Goal: Download file/media

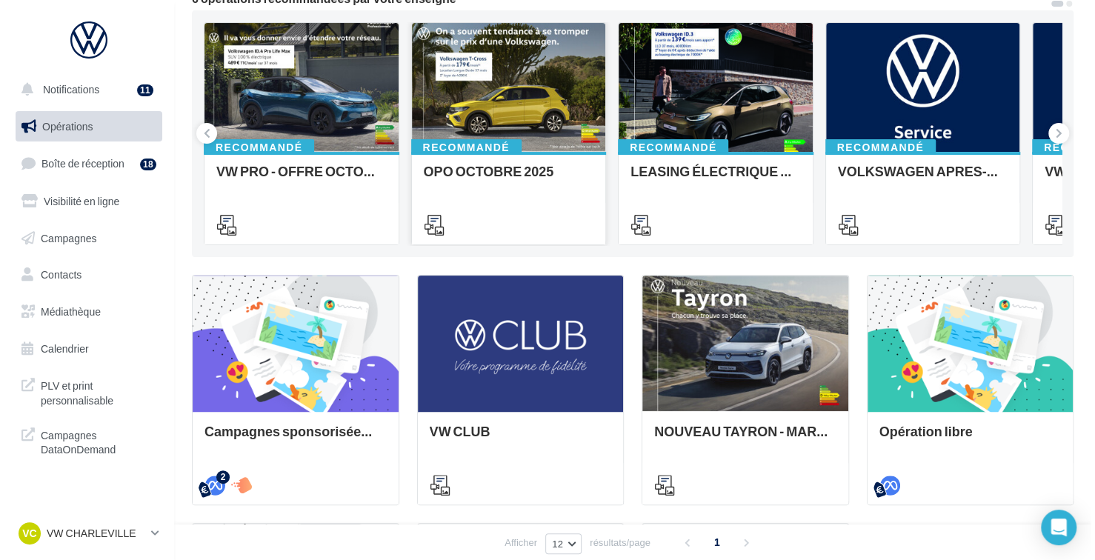
scroll to position [74, 0]
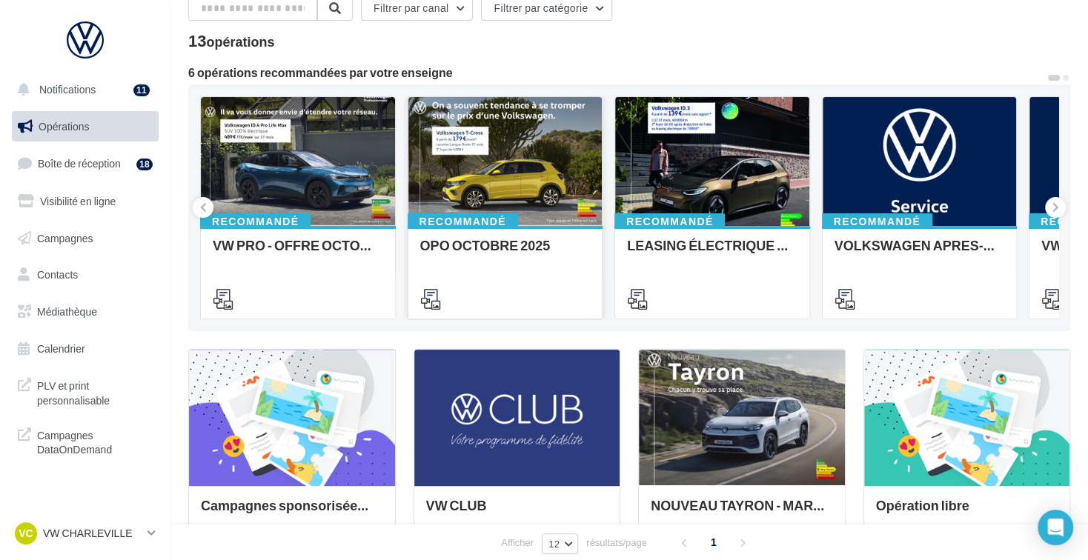
click at [559, 179] on div at bounding box center [505, 162] width 194 height 130
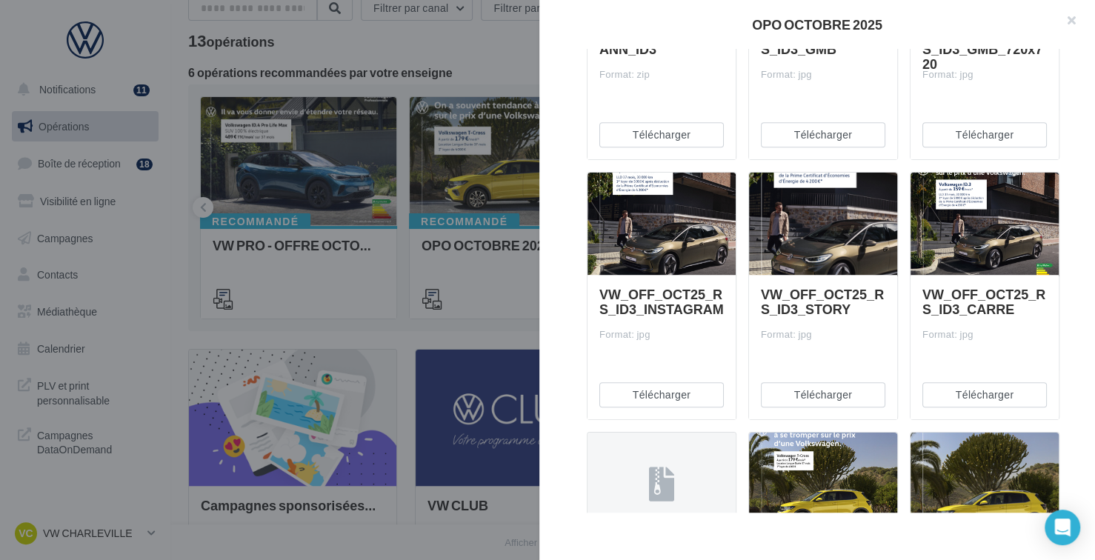
scroll to position [370, 0]
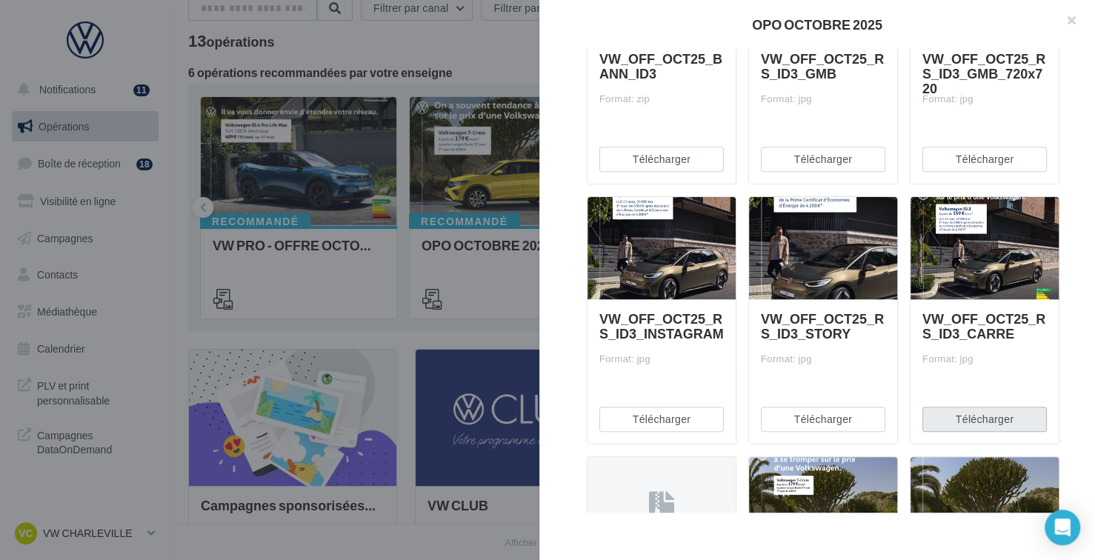
click at [980, 421] on button "Télécharger" at bounding box center [984, 419] width 124 height 25
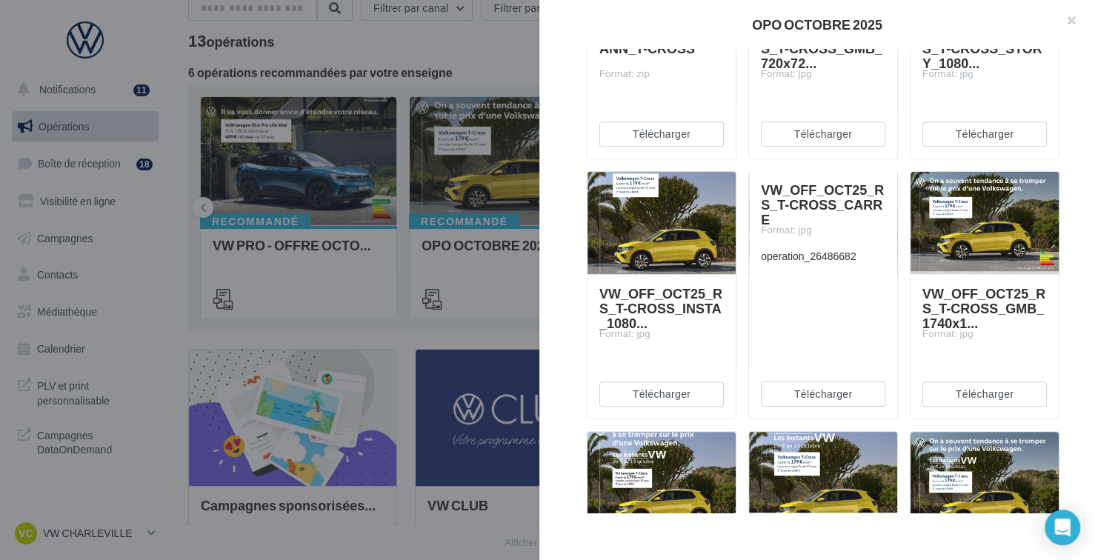
scroll to position [889, 0]
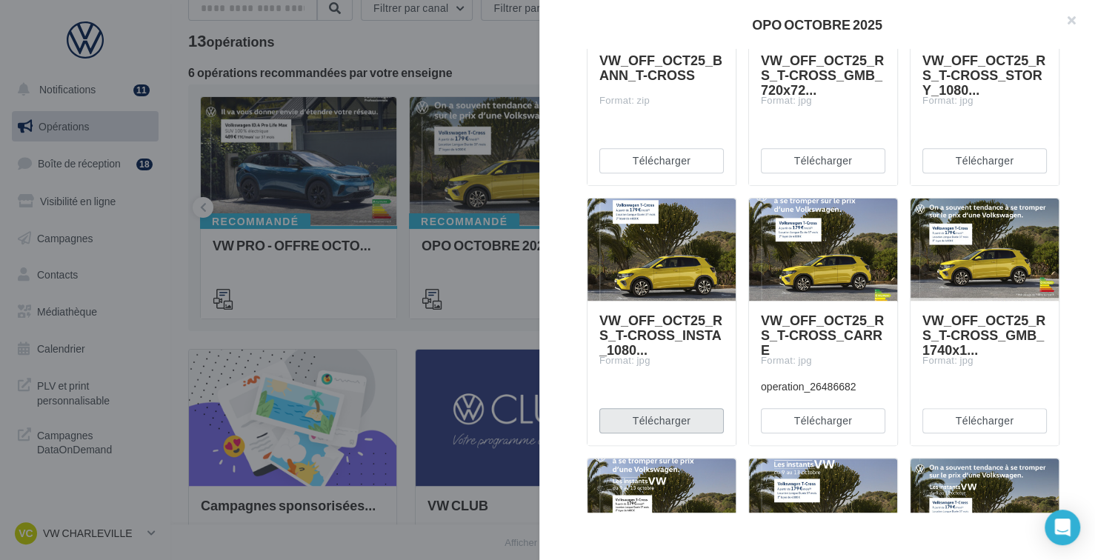
click at [685, 418] on button "Télécharger" at bounding box center [661, 420] width 124 height 25
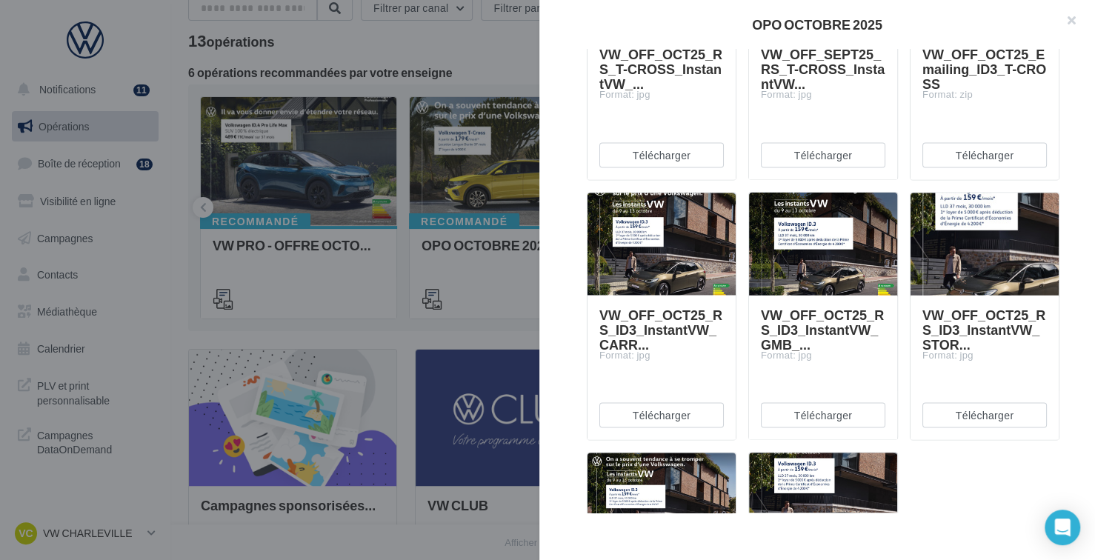
scroll to position [1704, 0]
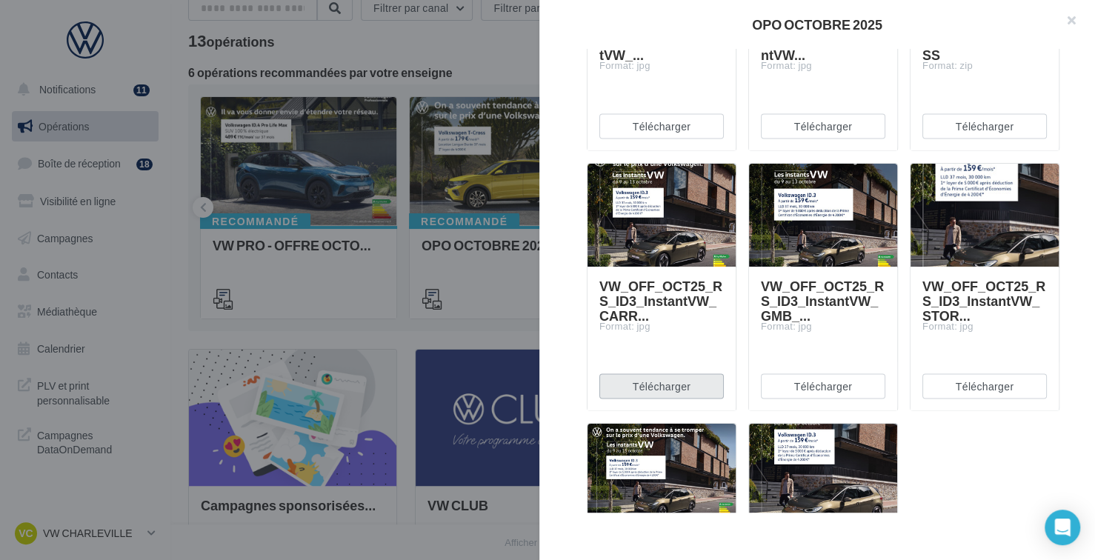
click at [696, 385] on button "Télécharger" at bounding box center [661, 385] width 124 height 25
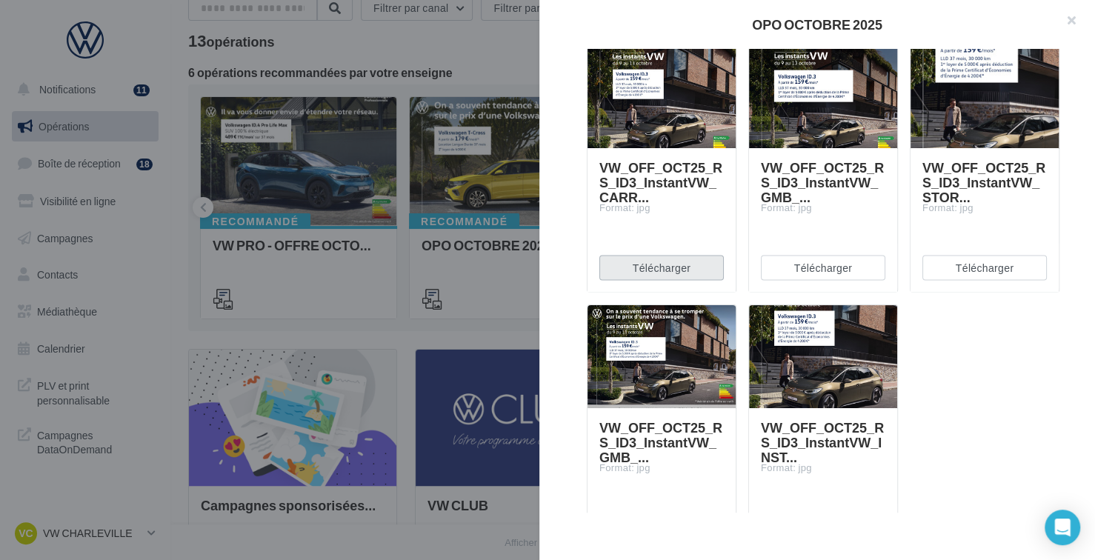
scroll to position [1884, 0]
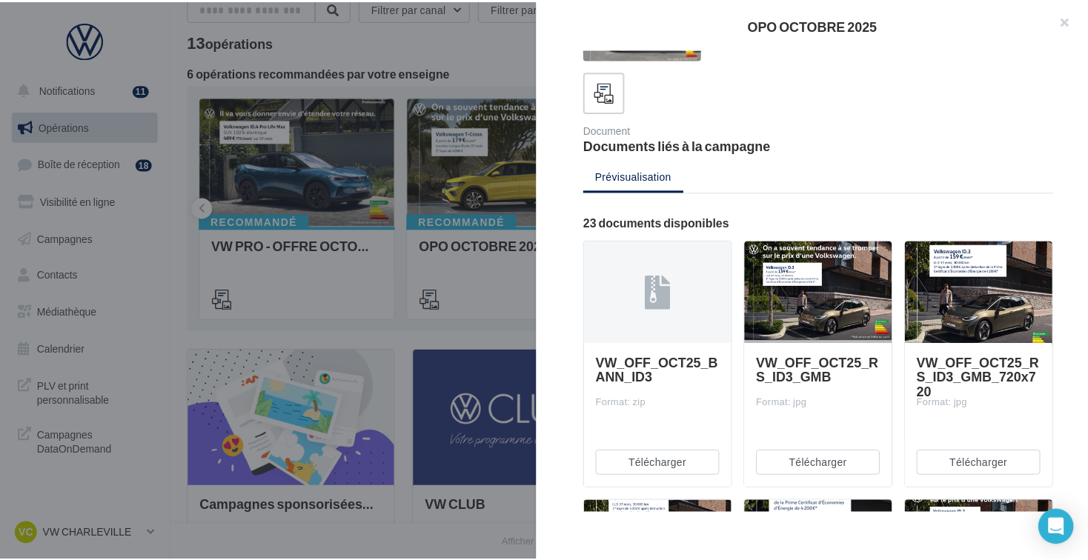
scroll to position [32, 0]
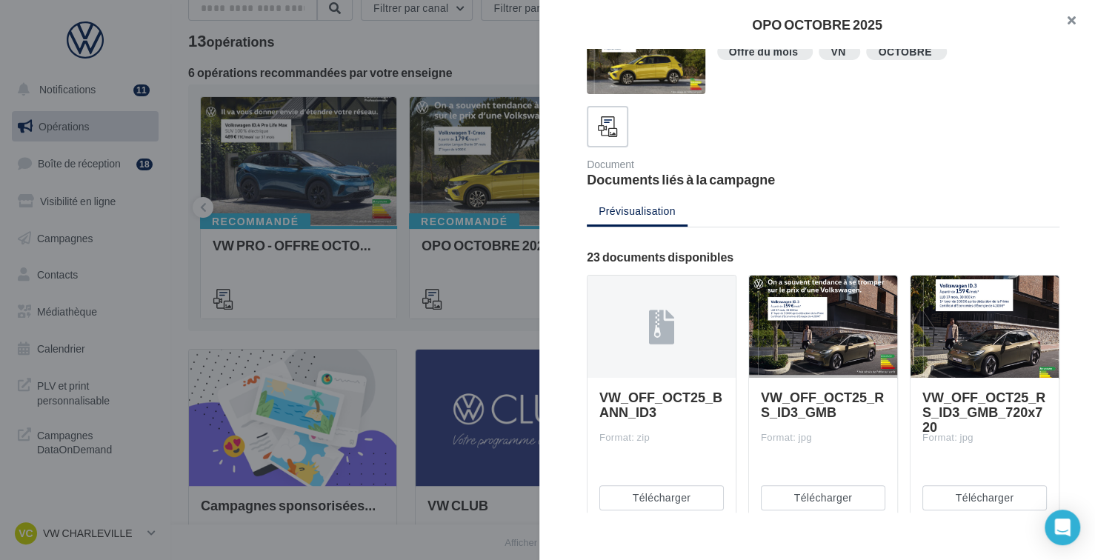
click at [1080, 7] on button "button" at bounding box center [1065, 22] width 59 height 44
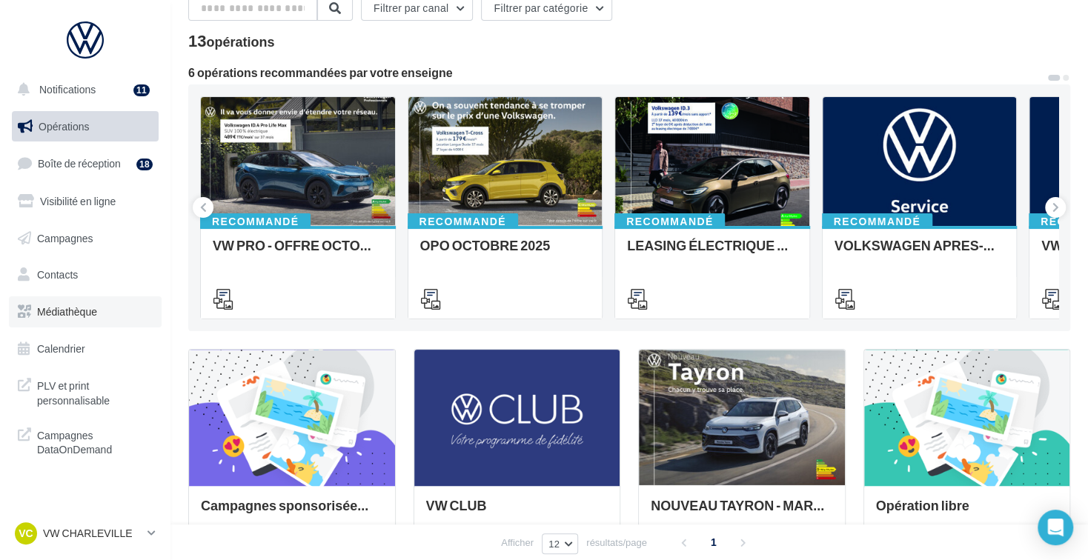
click at [61, 323] on link "Médiathèque" at bounding box center [85, 311] width 153 height 31
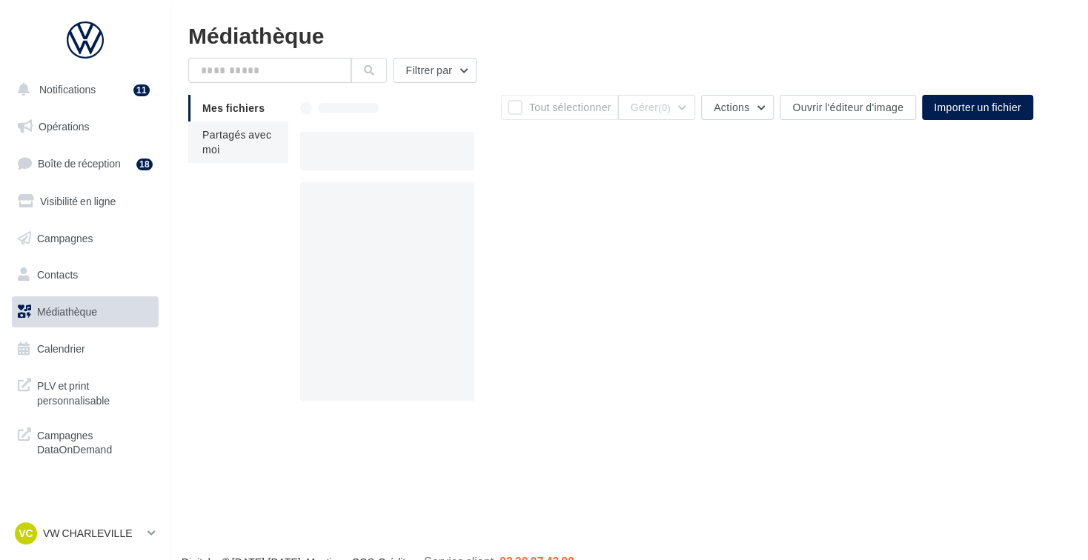
click at [219, 147] on li "Partagés avec moi" at bounding box center [238, 142] width 100 height 41
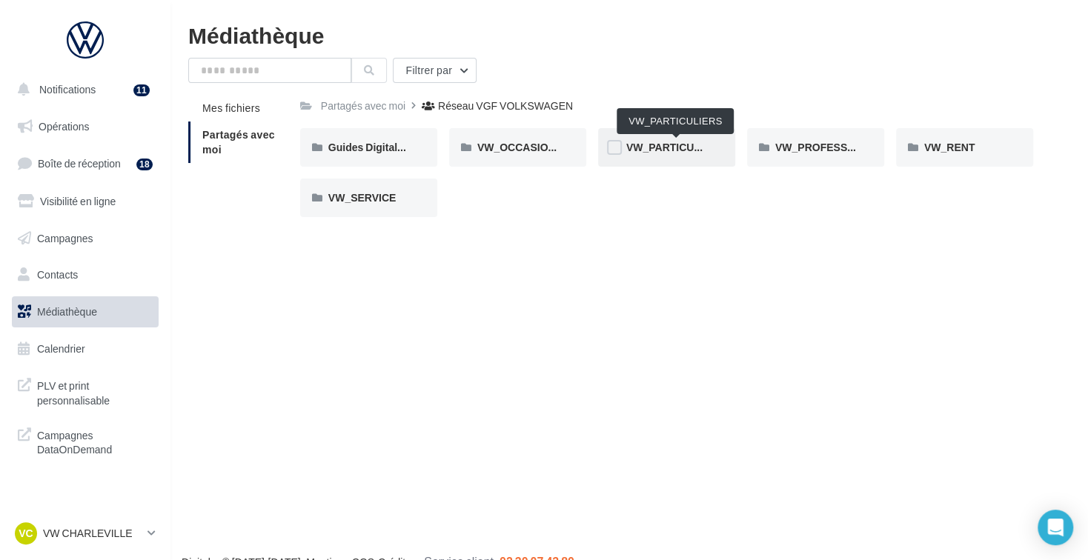
click at [686, 150] on span "VW_PARTICULIERS" at bounding box center [675, 147] width 99 height 13
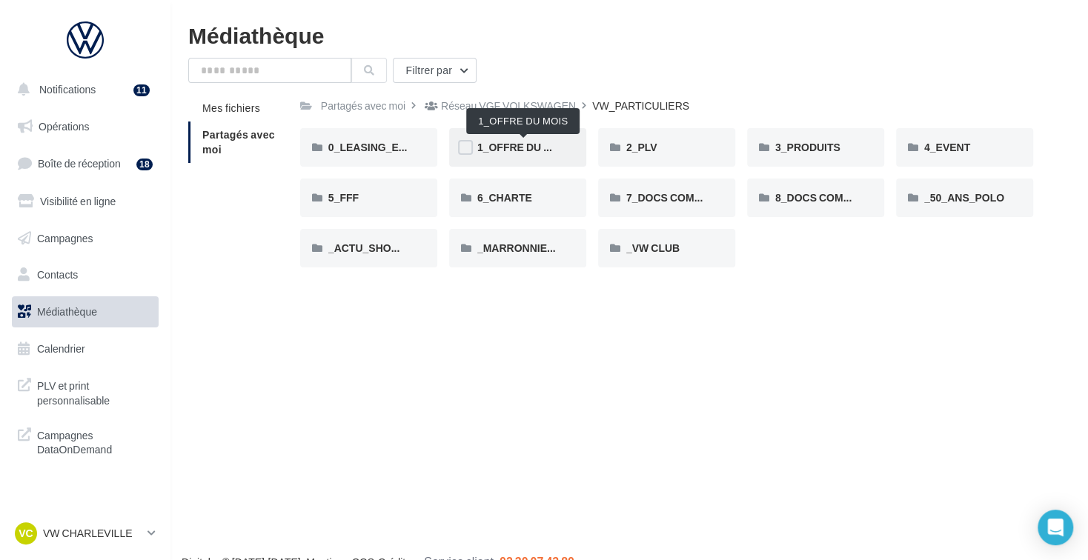
click at [520, 150] on span "1_OFFRE DU MOIS" at bounding box center [523, 147] width 93 height 13
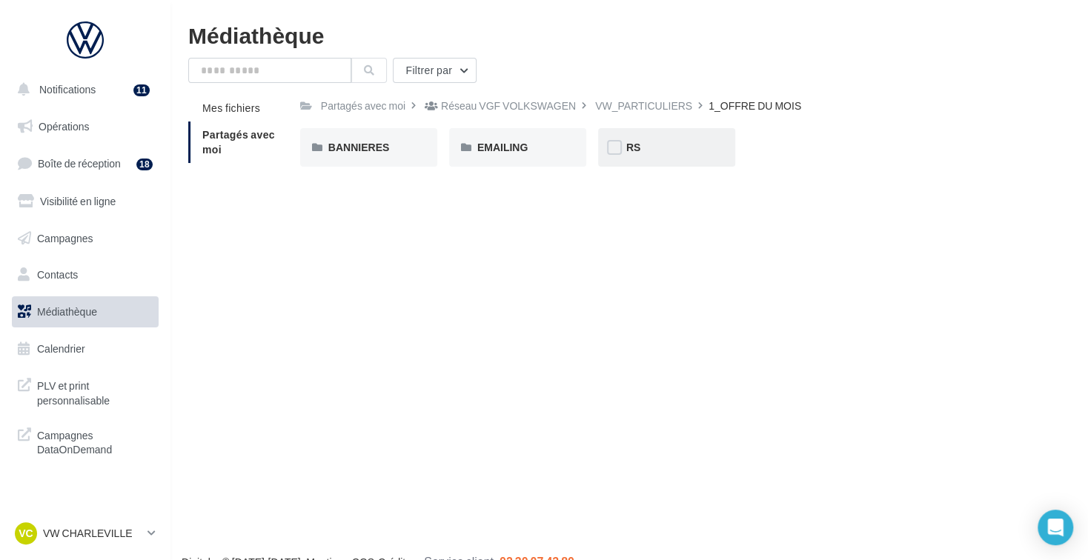
click at [656, 130] on div "RS" at bounding box center [666, 147] width 137 height 39
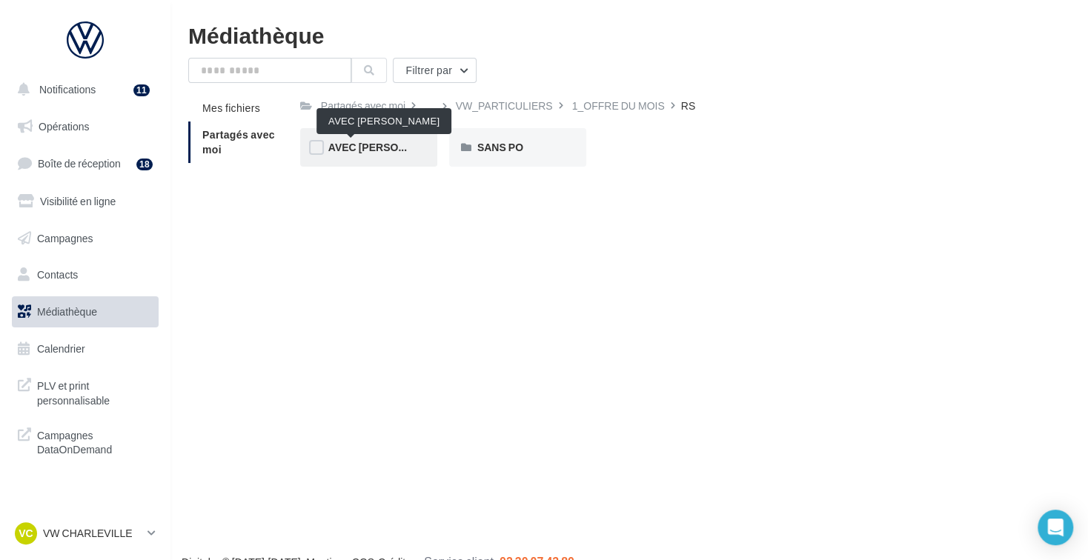
click at [348, 145] on span "AVEC PO" at bounding box center [386, 147] width 117 height 13
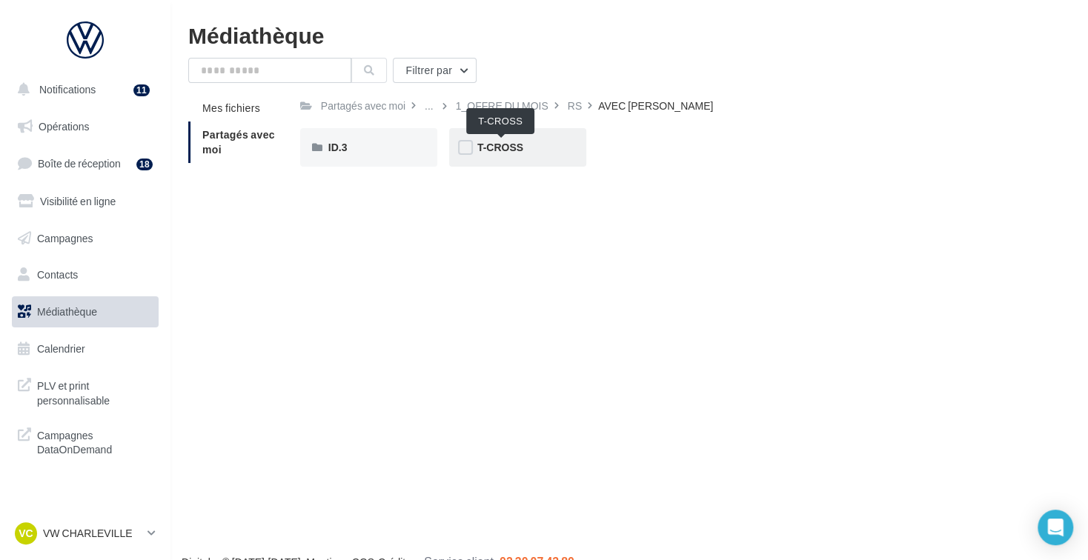
click at [513, 153] on span "T-CROSS" at bounding box center [500, 147] width 46 height 13
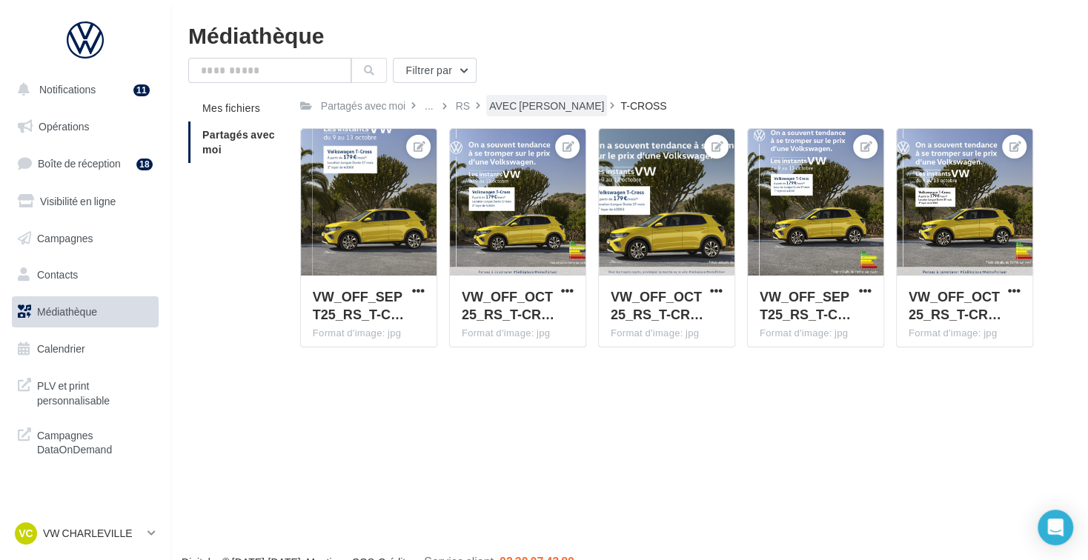
click at [509, 100] on div "AVEC PO" at bounding box center [546, 106] width 115 height 15
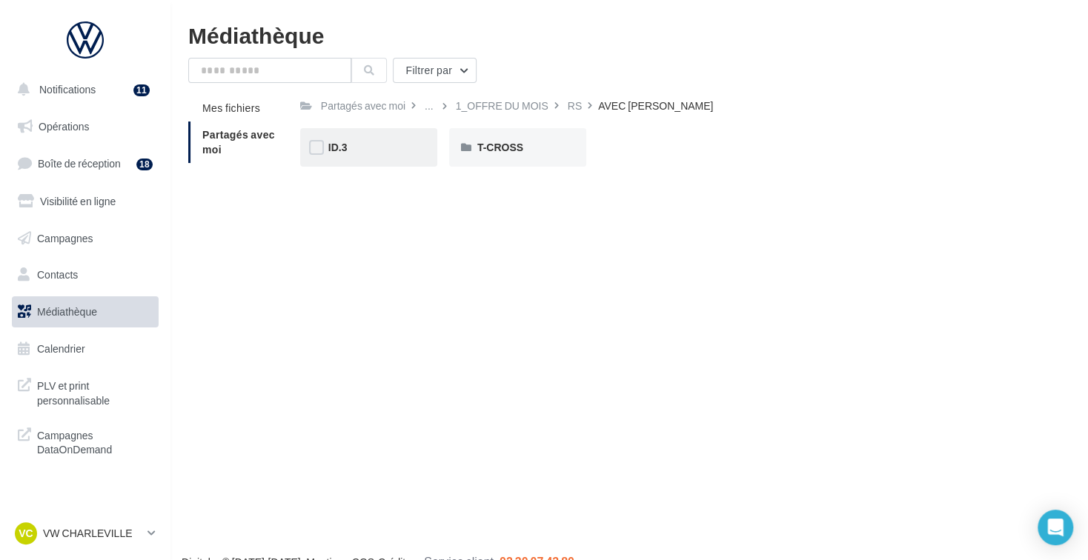
click at [357, 156] on div "ID.3" at bounding box center [368, 147] width 137 height 39
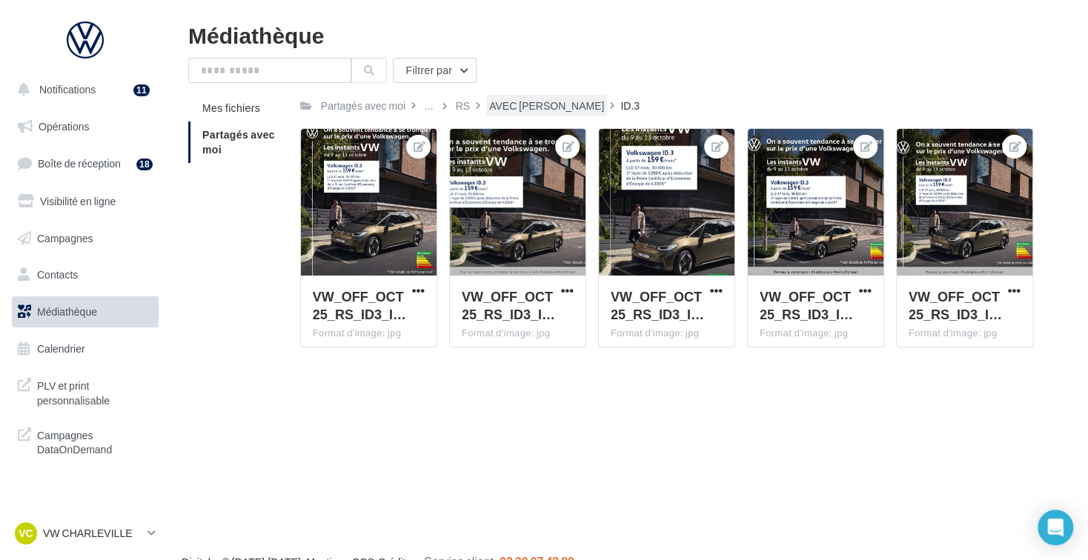
click at [517, 102] on div "AVEC PO" at bounding box center [546, 106] width 115 height 15
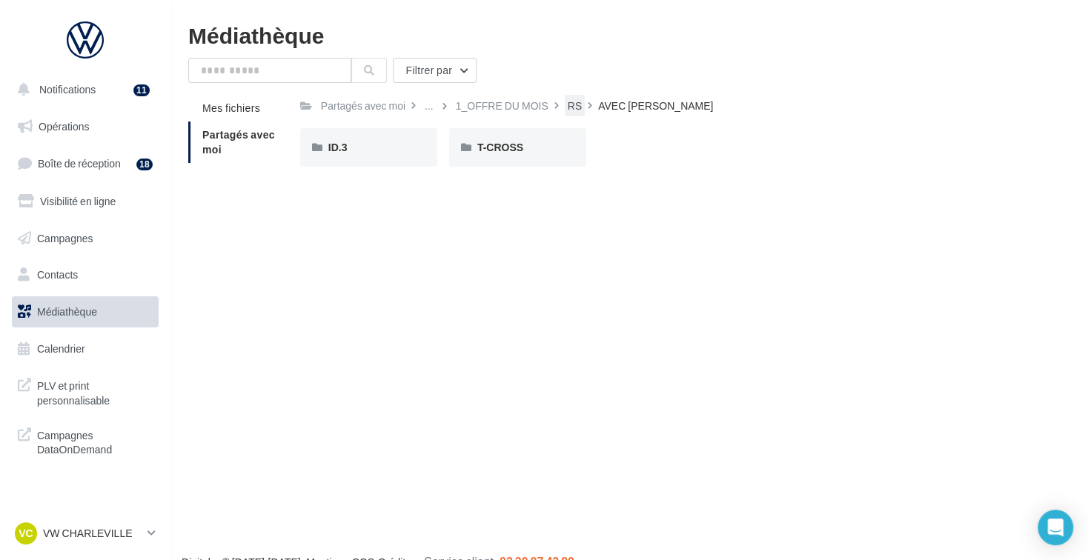
click at [576, 104] on div "RS" at bounding box center [575, 106] width 14 height 15
click at [535, 152] on div "SANS PO" at bounding box center [517, 147] width 81 height 15
click at [346, 152] on span "ID.3" at bounding box center [337, 147] width 19 height 13
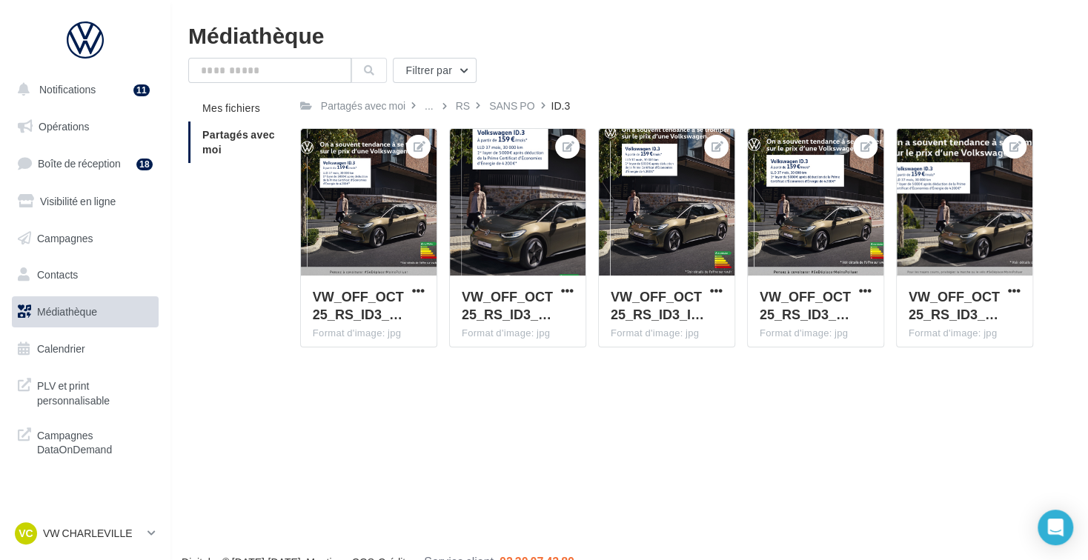
click at [516, 95] on div "SANS PO" at bounding box center [511, 105] width 51 height 21
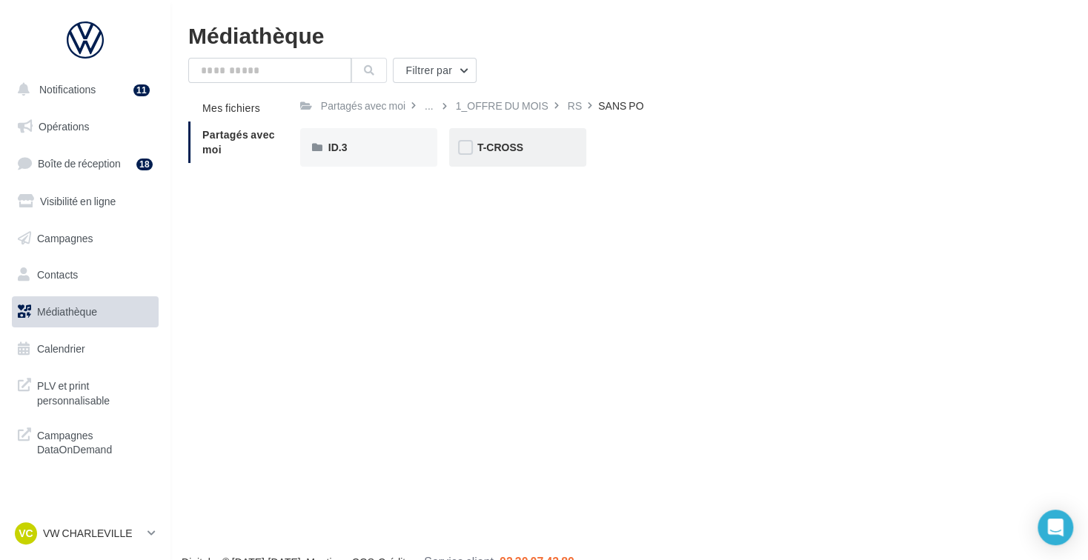
click at [491, 153] on span "T-CROSS" at bounding box center [500, 147] width 46 height 13
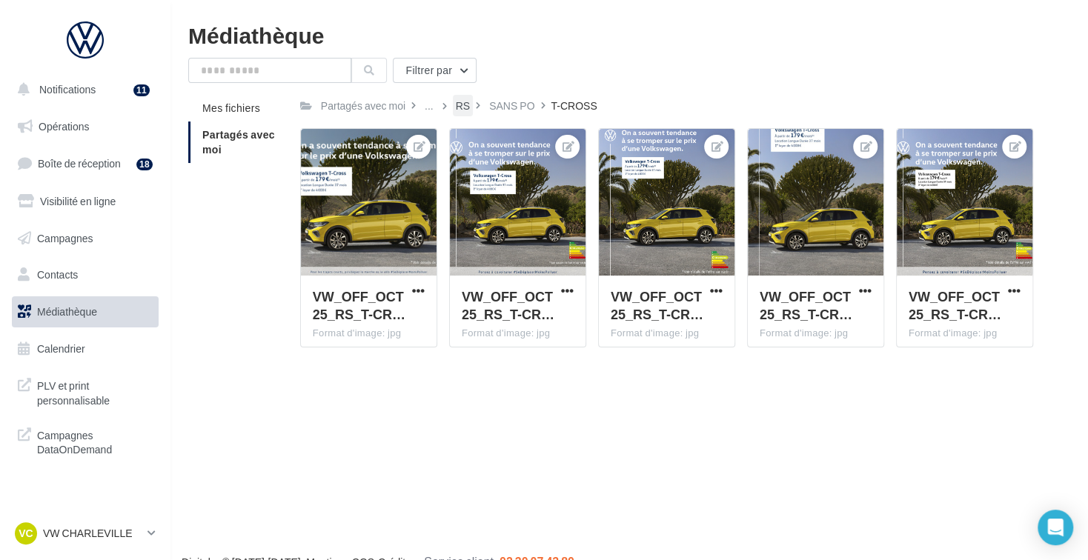
click at [467, 107] on div "RS" at bounding box center [463, 106] width 14 height 15
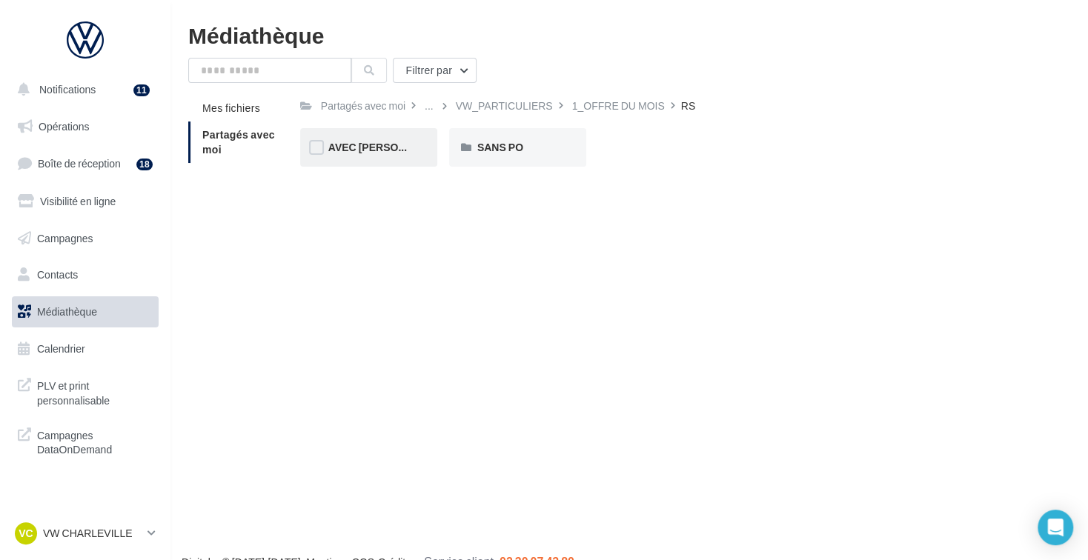
click at [387, 142] on div "AVEC PO" at bounding box center [368, 147] width 81 height 15
click at [491, 143] on span "T-CROSS" at bounding box center [500, 147] width 46 height 13
